Goal: Transaction & Acquisition: Purchase product/service

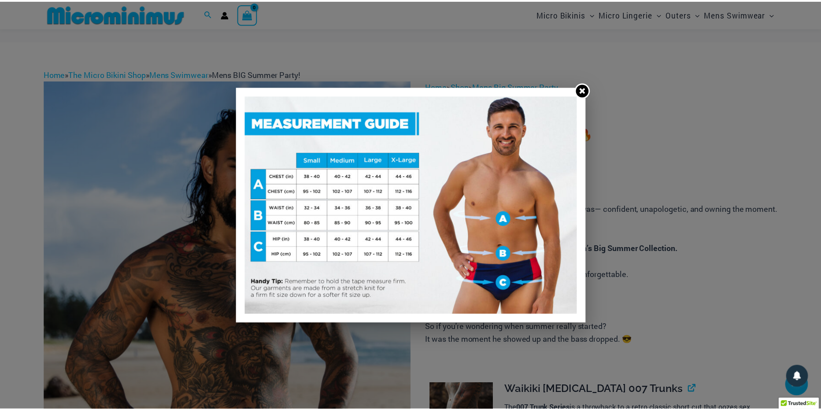
scroll to position [1666, 0]
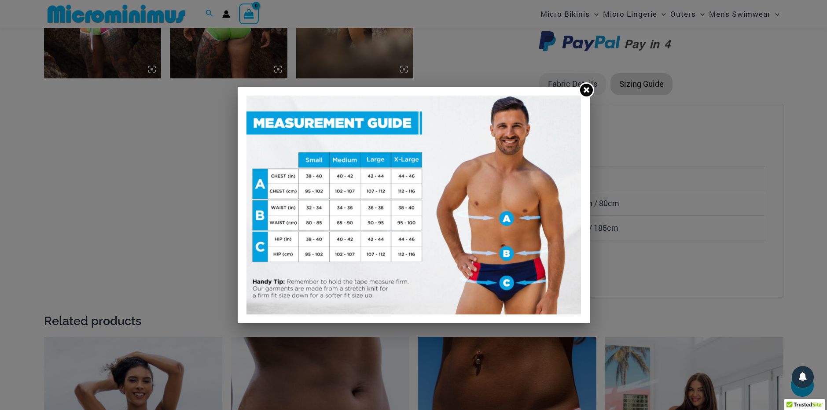
click at [583, 87] on icon at bounding box center [587, 89] width 8 height 8
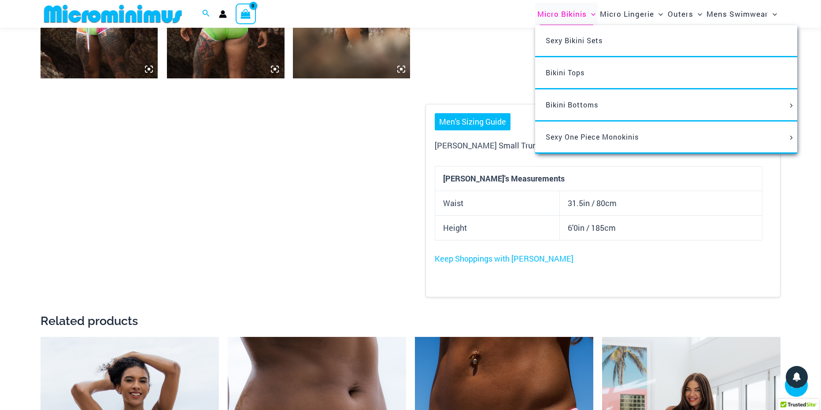
click at [552, 13] on span "Micro Bikinis" at bounding box center [561, 14] width 49 height 22
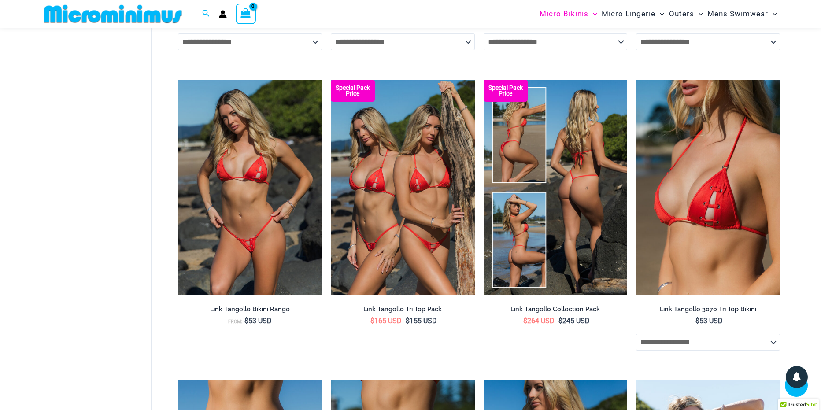
scroll to position [786, 0]
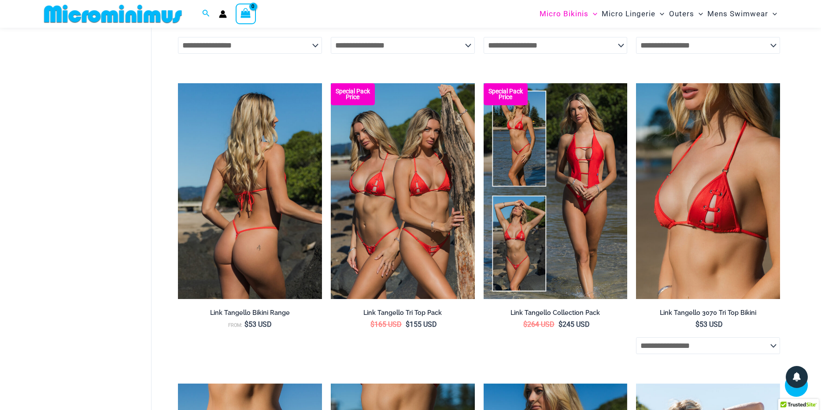
click at [249, 218] on img at bounding box center [250, 191] width 144 height 216
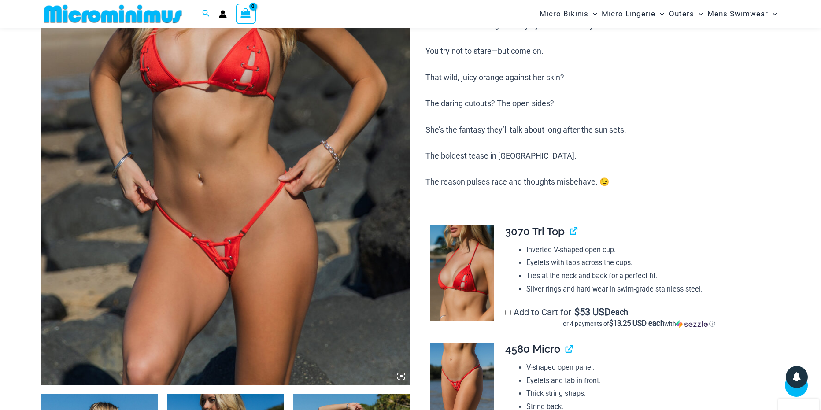
scroll to position [300, 0]
